Goal: Navigation & Orientation: Find specific page/section

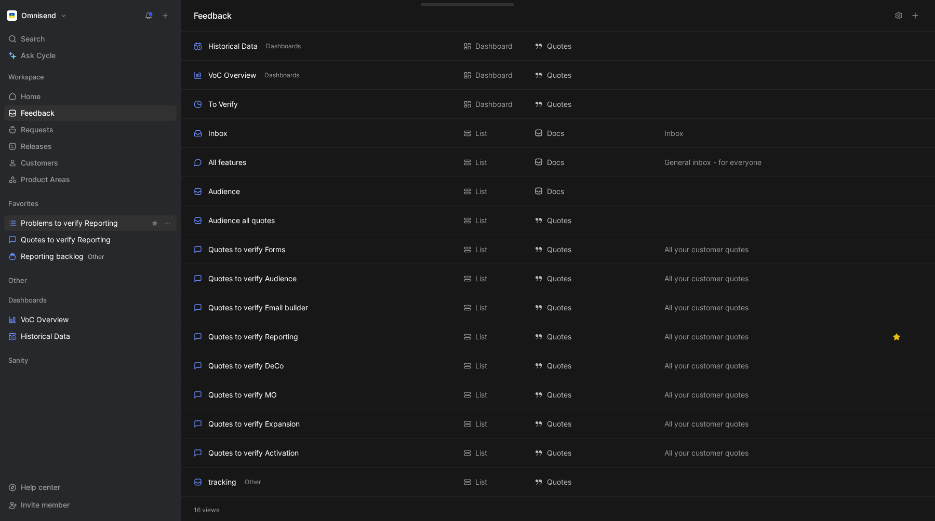
click at [48, 227] on span "Problems to verify Reporting" at bounding box center [69, 223] width 97 height 10
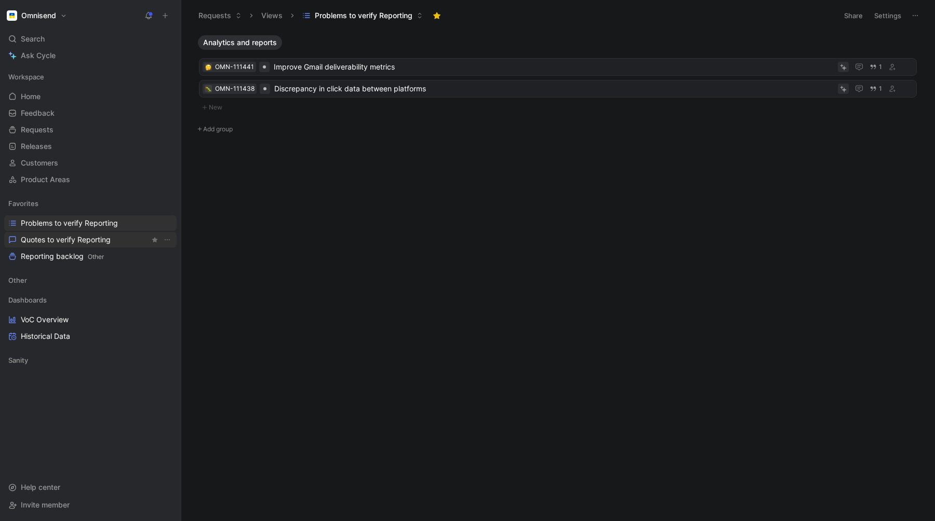
click at [38, 240] on span "Quotes to verify Reporting" at bounding box center [66, 240] width 90 height 10
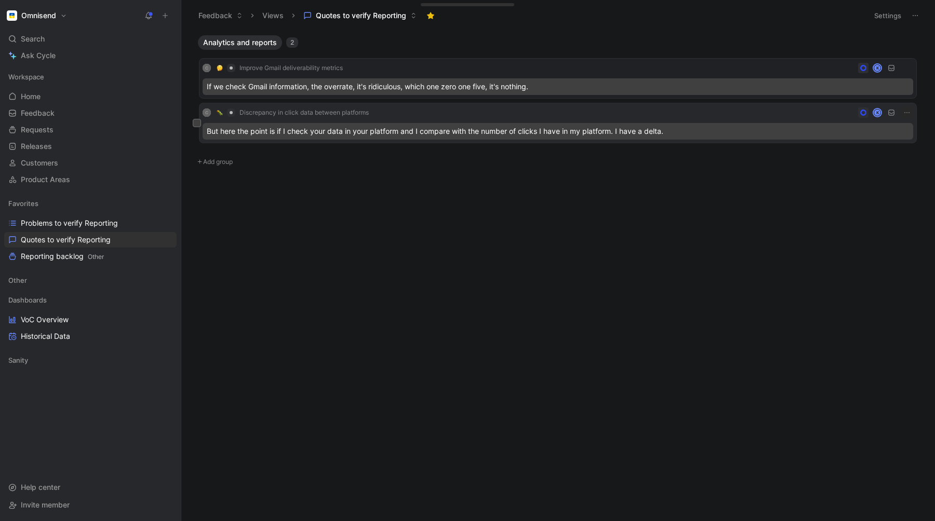
click at [279, 131] on div "But here the point is if I check your data in your platform and I compare with …" at bounding box center [558, 131] width 710 height 17
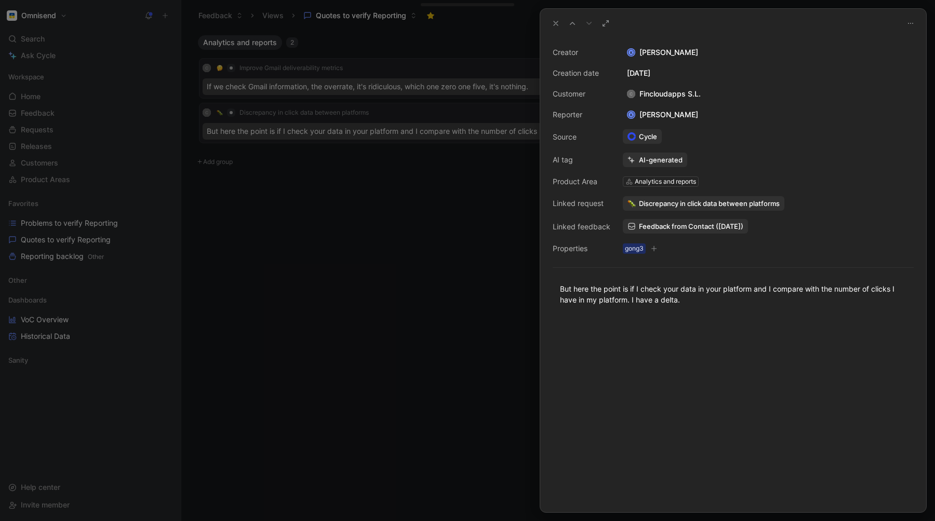
click at [429, 248] on div at bounding box center [467, 260] width 935 height 521
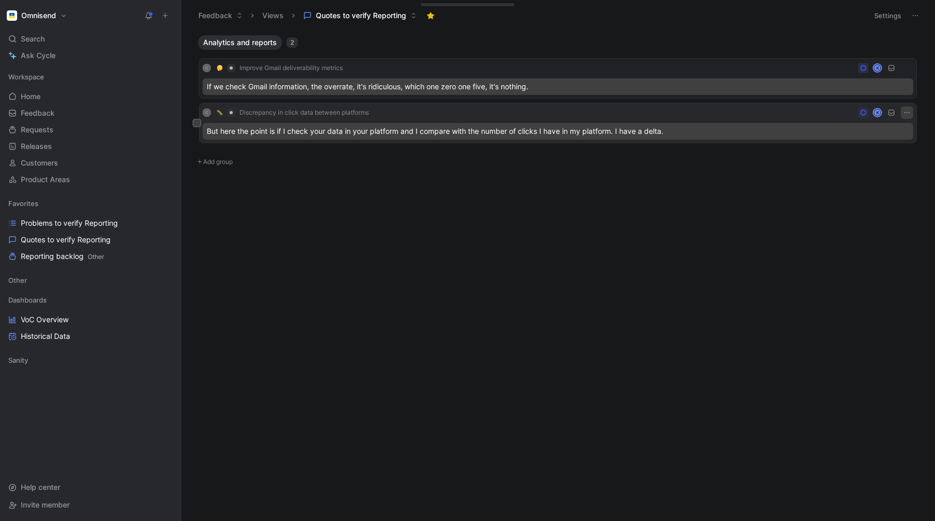
click at [907, 111] on icon "button" at bounding box center [907, 113] width 8 height 8
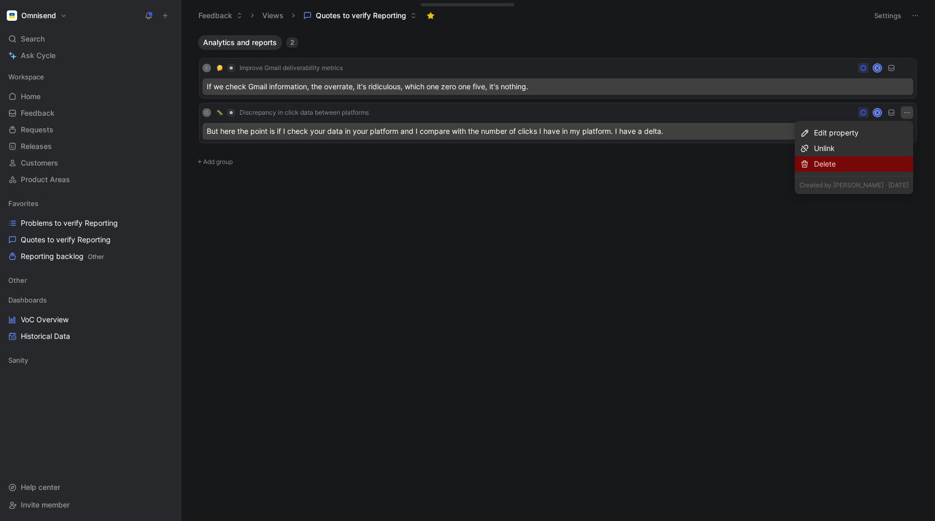
click at [843, 163] on div "Delete" at bounding box center [861, 164] width 95 height 12
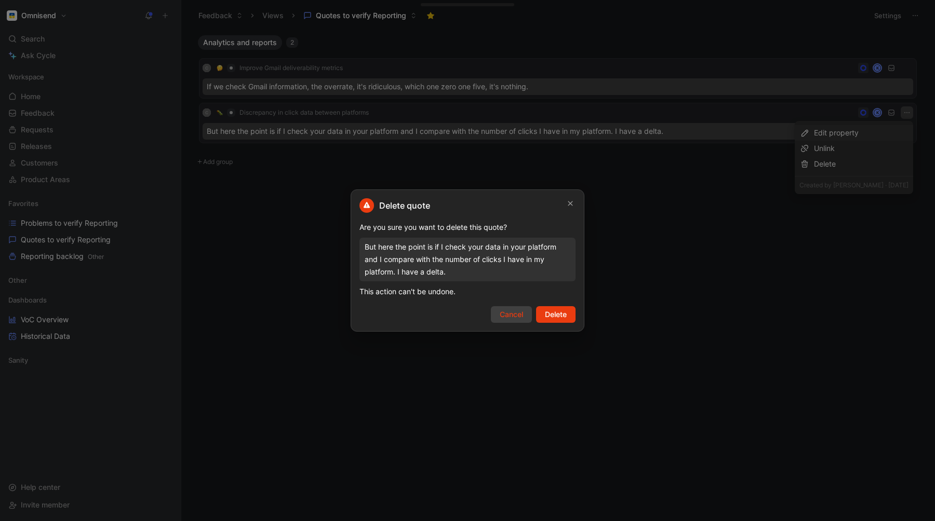
click at [524, 318] on button "Cancel" at bounding box center [511, 314] width 41 height 17
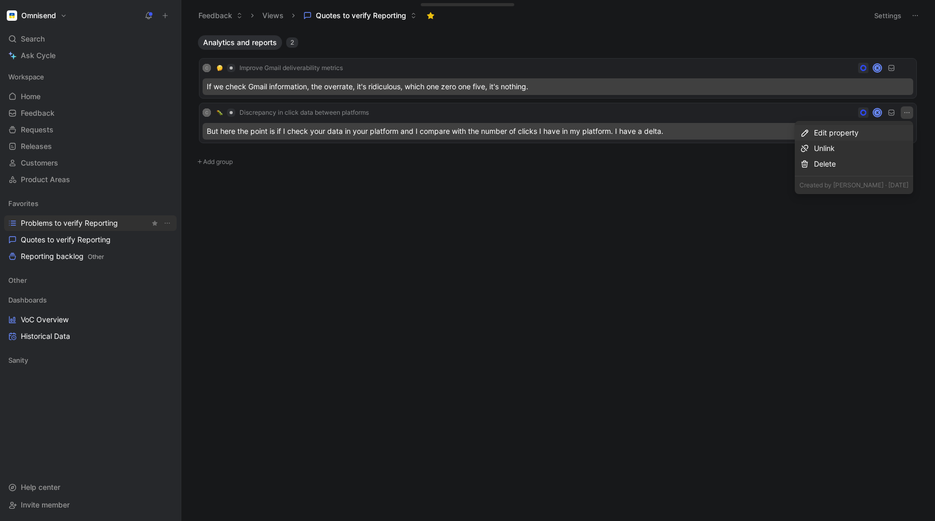
click at [43, 226] on span "Problems to verify Reporting" at bounding box center [69, 223] width 97 height 10
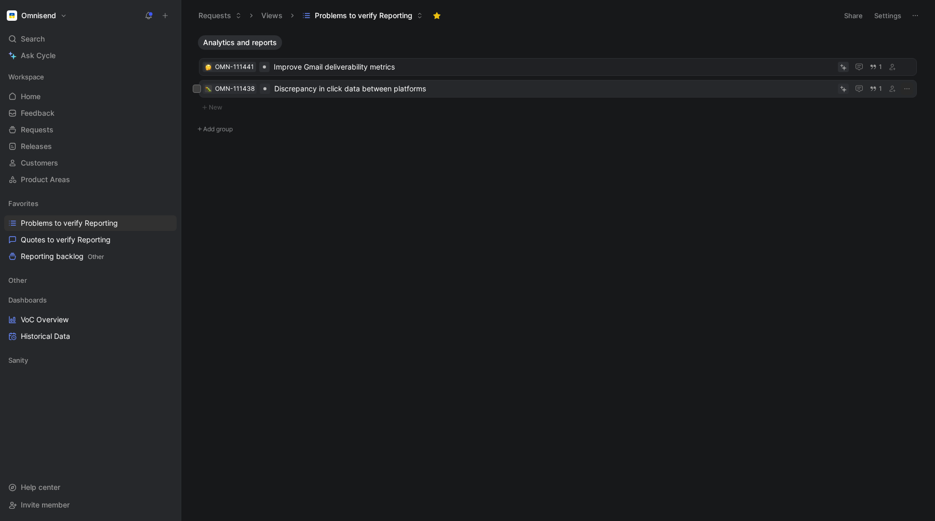
click at [450, 90] on span "Discrepancy in click data between platforms" at bounding box center [553, 89] width 559 height 12
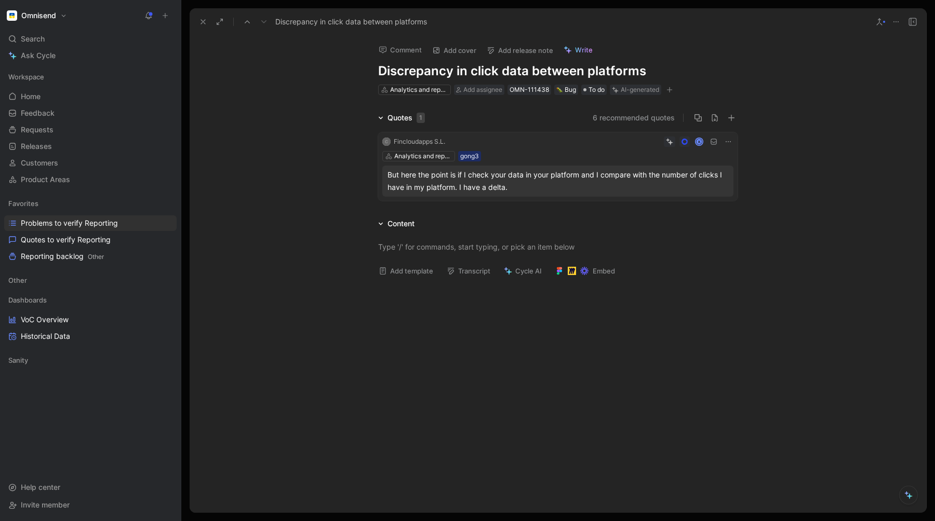
click at [727, 143] on icon at bounding box center [728, 142] width 8 height 8
click at [682, 124] on button "Discard" at bounding box center [688, 125] width 40 height 15
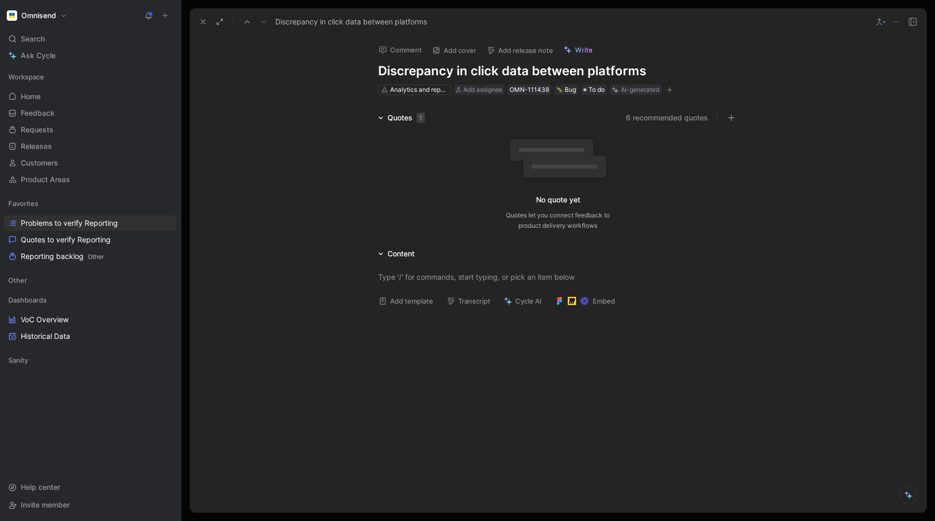
click at [200, 21] on icon at bounding box center [203, 22] width 8 height 8
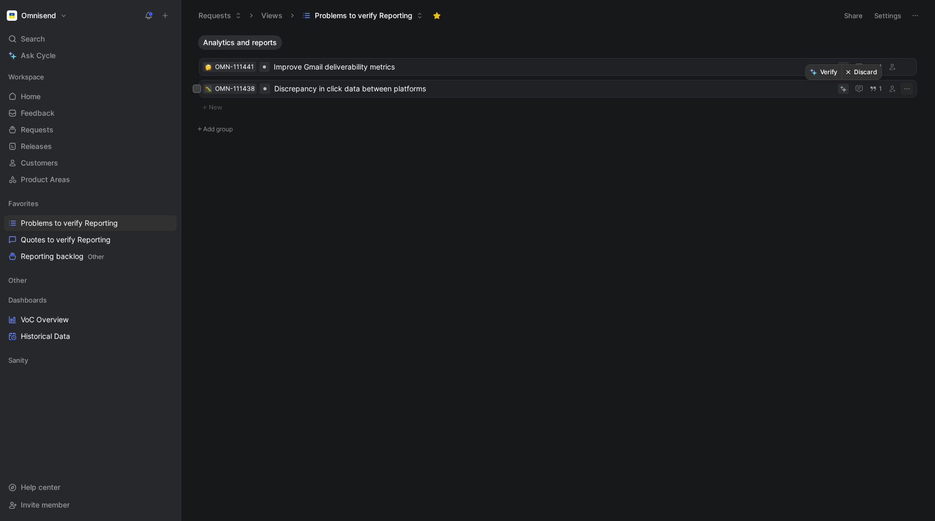
click at [855, 72] on button "Discard" at bounding box center [861, 72] width 40 height 15
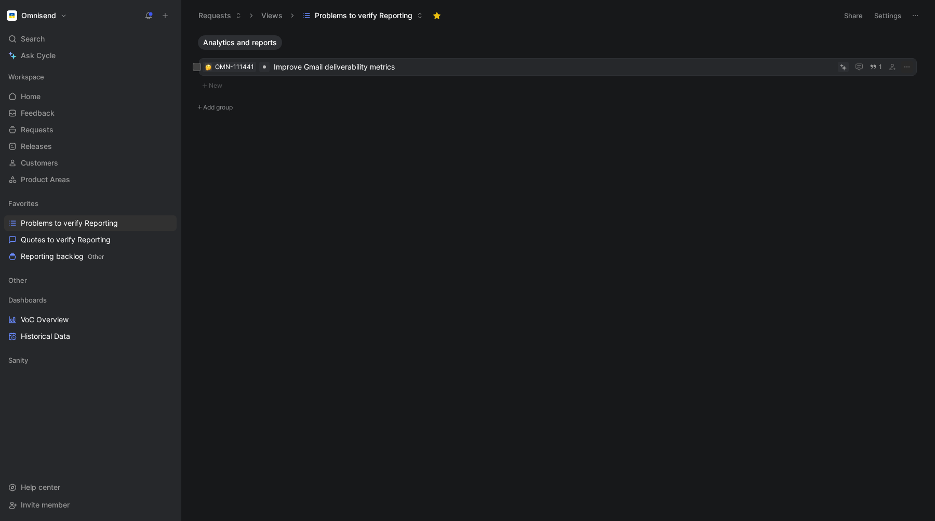
click at [327, 68] on span "Improve Gmail deliverability metrics" at bounding box center [554, 67] width 560 height 12
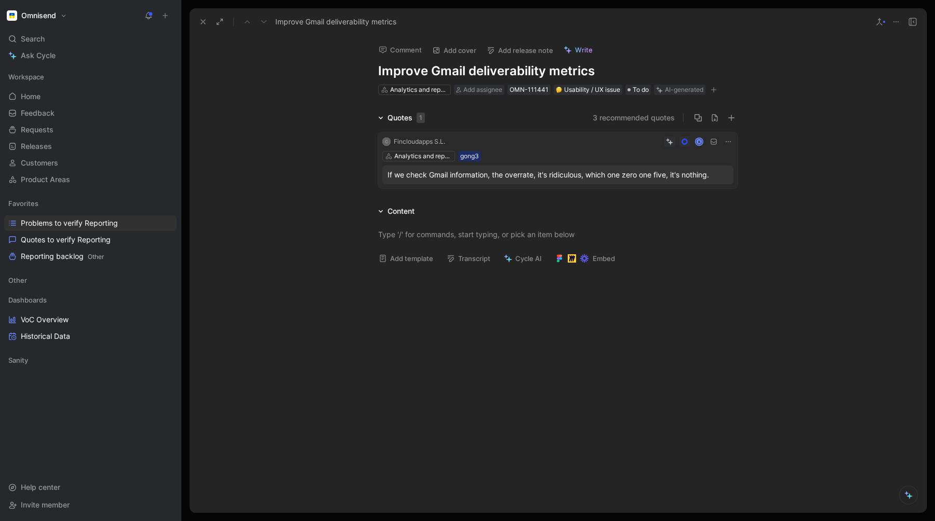
click at [446, 173] on div "If we check Gmail information, the overrate, it's ridiculous, which one zero on…" at bounding box center [557, 175] width 341 height 12
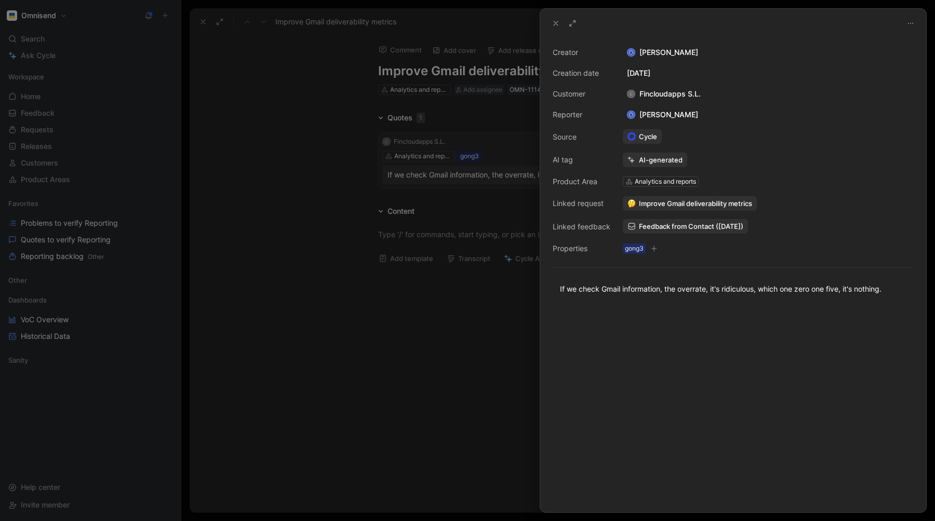
click at [455, 366] on div at bounding box center [467, 260] width 935 height 521
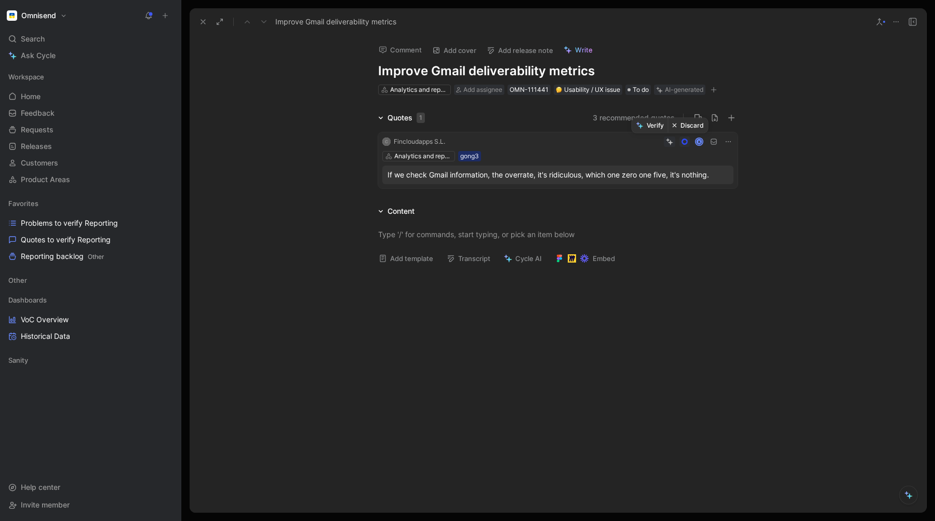
click at [682, 125] on button "Discard" at bounding box center [688, 125] width 40 height 15
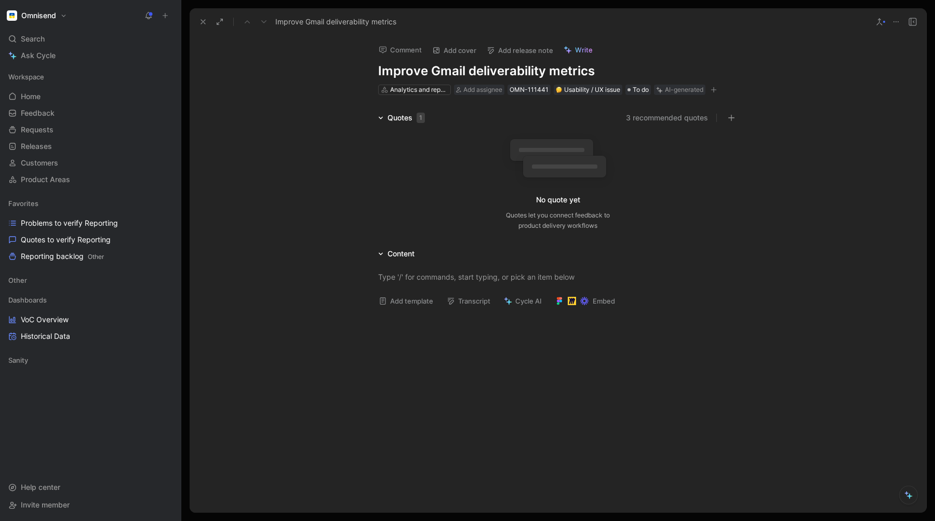
click at [204, 23] on use at bounding box center [203, 22] width 4 height 4
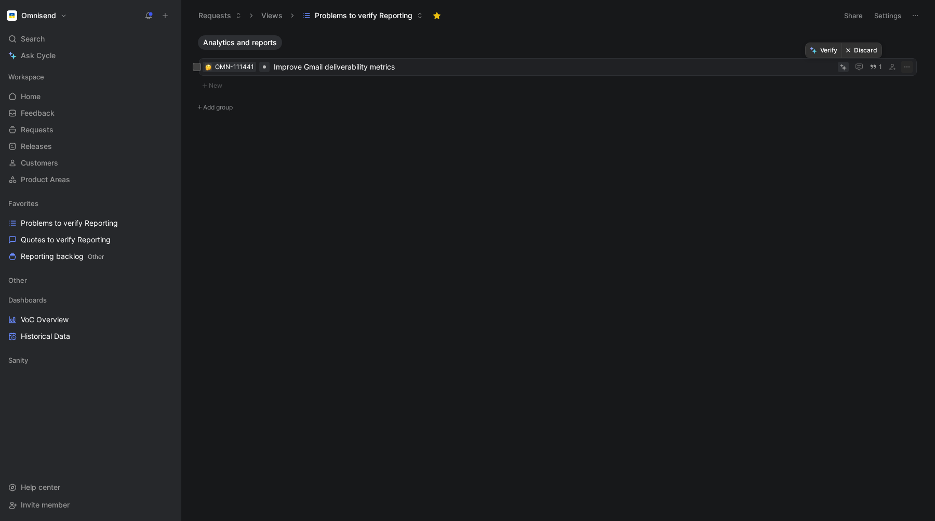
click at [859, 50] on button "Discard" at bounding box center [861, 50] width 40 height 15
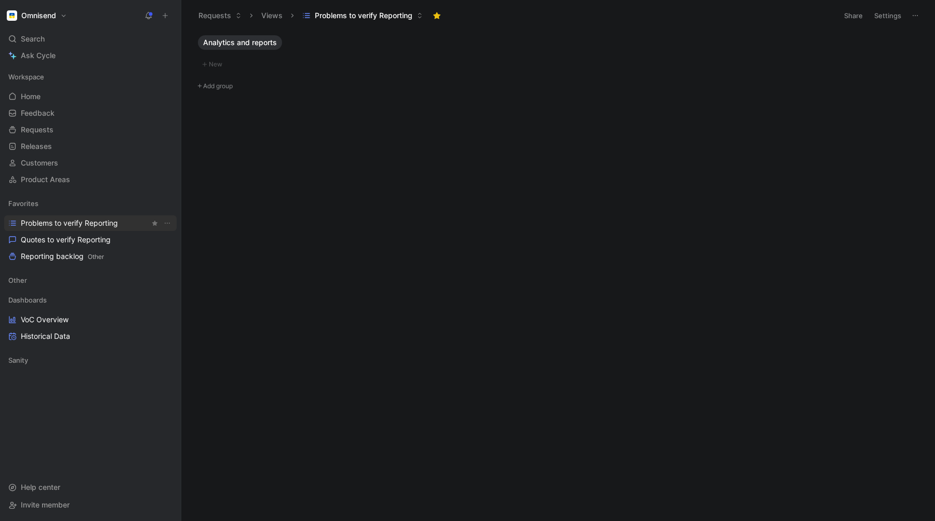
click at [41, 222] on span "Problems to verify Reporting" at bounding box center [69, 223] width 97 height 10
click at [49, 241] on span "Quotes to verify Reporting" at bounding box center [66, 240] width 90 height 10
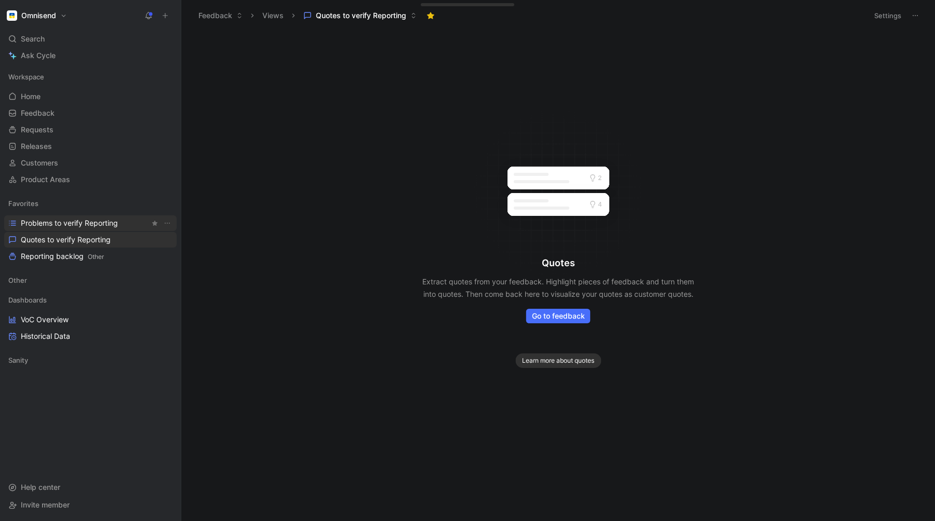
click at [57, 219] on span "Problems to verify Reporting" at bounding box center [69, 223] width 97 height 10
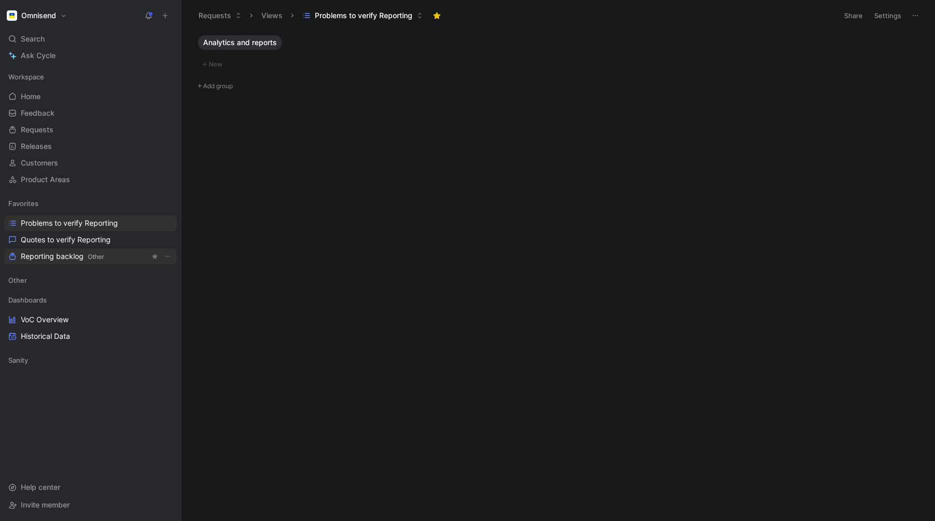
click at [52, 257] on span "Reporting backlog Other" at bounding box center [62, 256] width 83 height 11
